Goal: Navigation & Orientation: Understand site structure

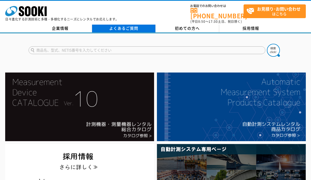
click at [125, 26] on link "よくあるご質問" at bounding box center [123, 29] width 63 height 8
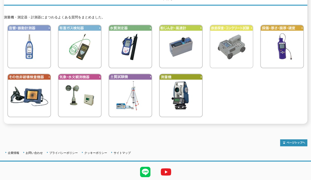
scroll to position [78, 0]
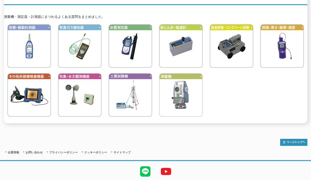
click at [193, 95] on img at bounding box center [181, 95] width 44 height 44
click at [191, 98] on img at bounding box center [181, 95] width 44 height 44
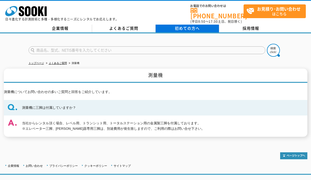
click at [180, 25] on span "初めての方へ" at bounding box center [187, 28] width 25 height 6
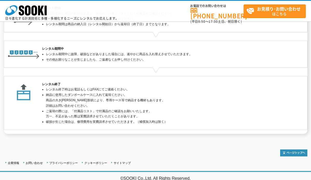
scroll to position [163, 0]
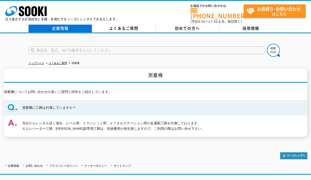
click at [56, 25] on link "企業情報" at bounding box center [59, 29] width 63 height 8
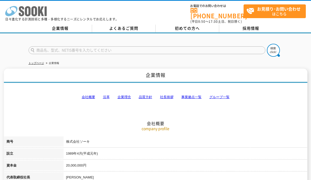
click at [33, 10] on icon at bounding box center [34, 11] width 6 height 10
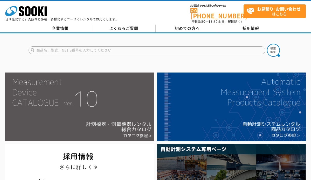
click at [88, 94] on img at bounding box center [79, 107] width 148 height 69
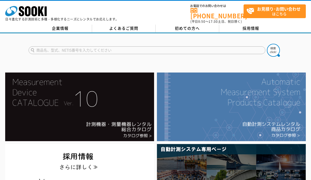
click at [221, 96] on img at bounding box center [231, 107] width 148 height 69
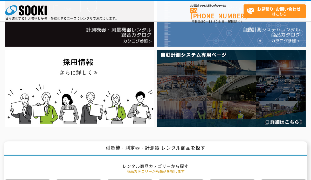
scroll to position [78, 0]
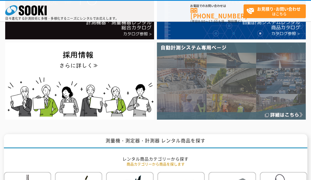
click at [253, 82] on img at bounding box center [231, 80] width 148 height 77
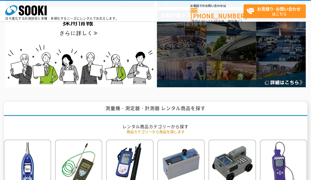
scroll to position [155, 0]
